Goal: Information Seeking & Learning: Find specific fact

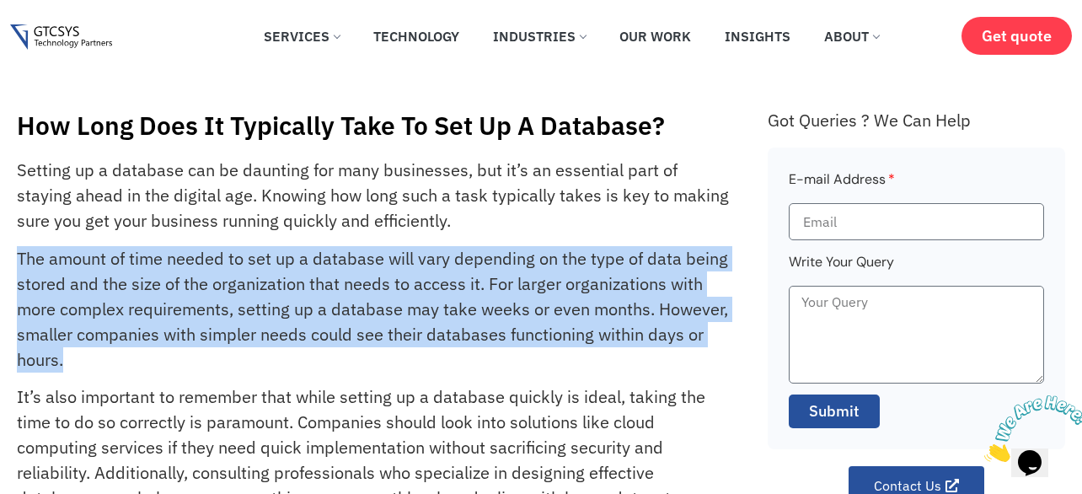
drag, startPoint x: 18, startPoint y: 253, endPoint x: 159, endPoint y: 356, distance: 175.4
click at [159, 356] on p "The amount of time needed to set up a database will vary depending on the type …" at bounding box center [373, 309] width 713 height 126
copy p "The amount of time needed to set up a database will vary depending on the type …"
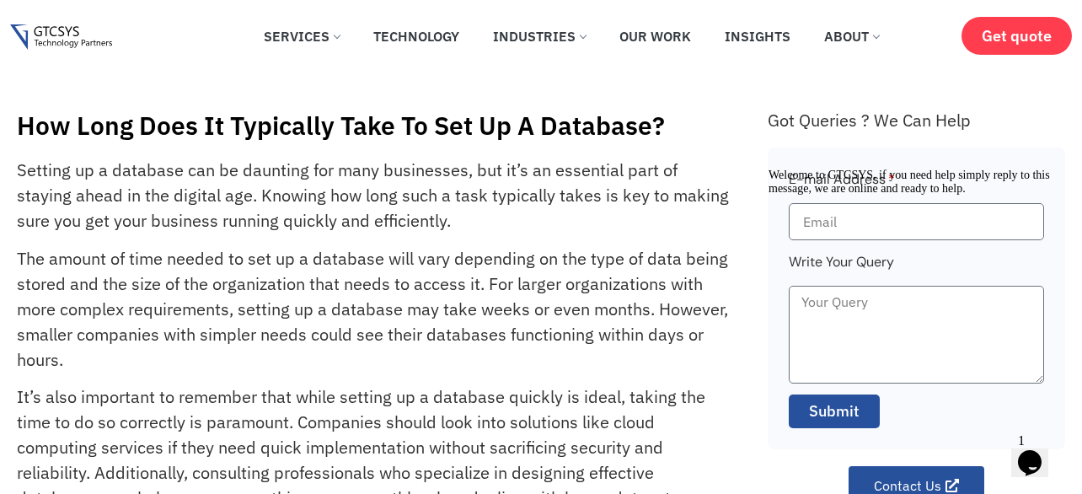
click at [176, 390] on p "It’s also important to remember that while setting up a database quickly is ide…" at bounding box center [373, 447] width 713 height 126
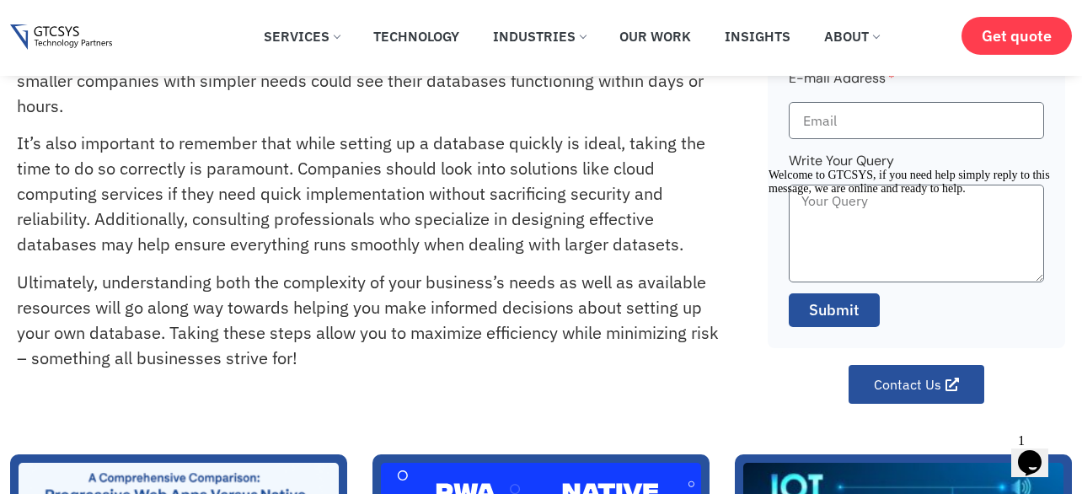
scroll to position [206, 0]
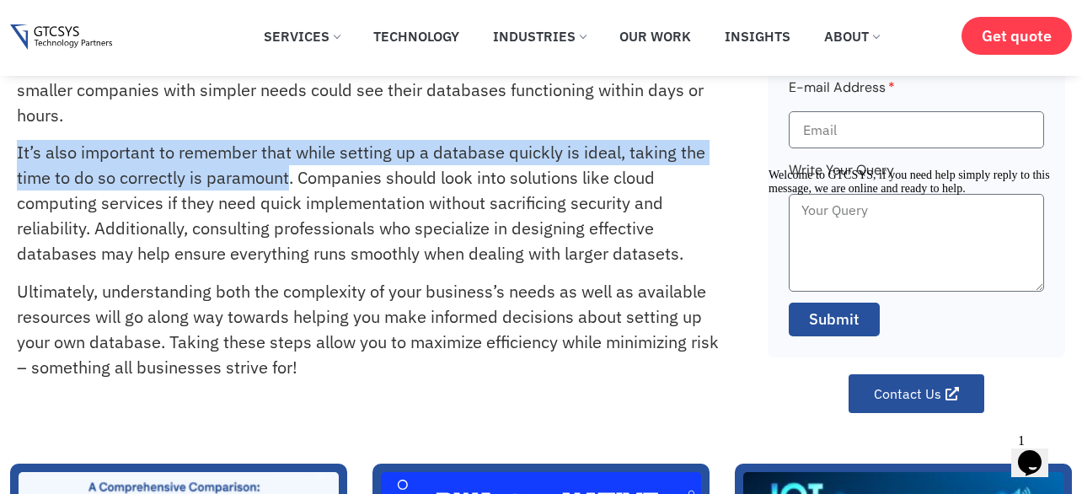
drag, startPoint x: 17, startPoint y: 155, endPoint x: 290, endPoint y: 174, distance: 273.5
click at [290, 174] on div "How Long Does It Typically Take To Set Up A Database? Setting up a database can…" at bounding box center [541, 120] width 1082 height 585
click at [274, 178] on p "It’s also important to remember that while setting up a database quickly is ide…" at bounding box center [373, 203] width 713 height 126
drag, startPoint x: 292, startPoint y: 177, endPoint x: 20, endPoint y: 148, distance: 273.6
click at [20, 148] on p "It’s also important to remember that while setting up a database quickly is ide…" at bounding box center [373, 203] width 713 height 126
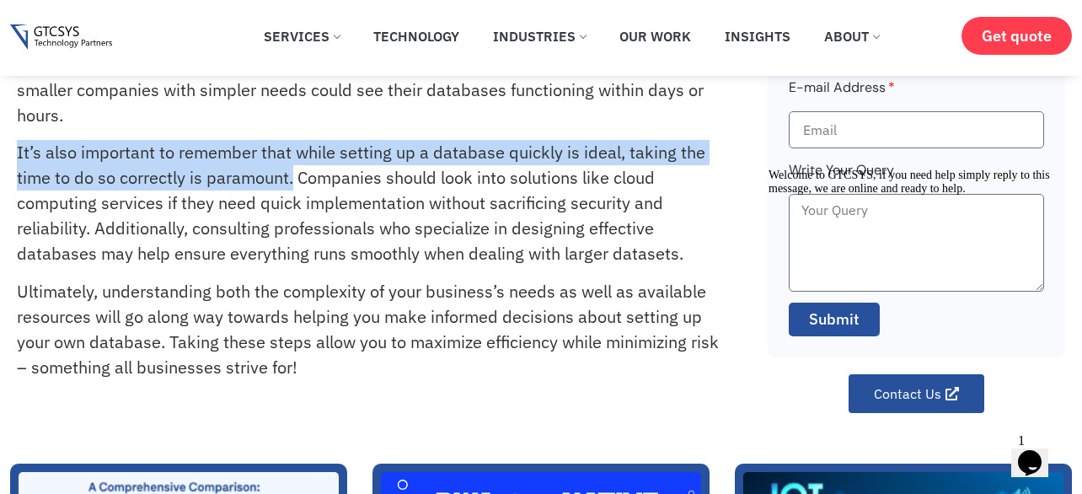
copy p "It’s also important to remember that while setting up a database quickly is ide…"
